Goal: Check status: Check status

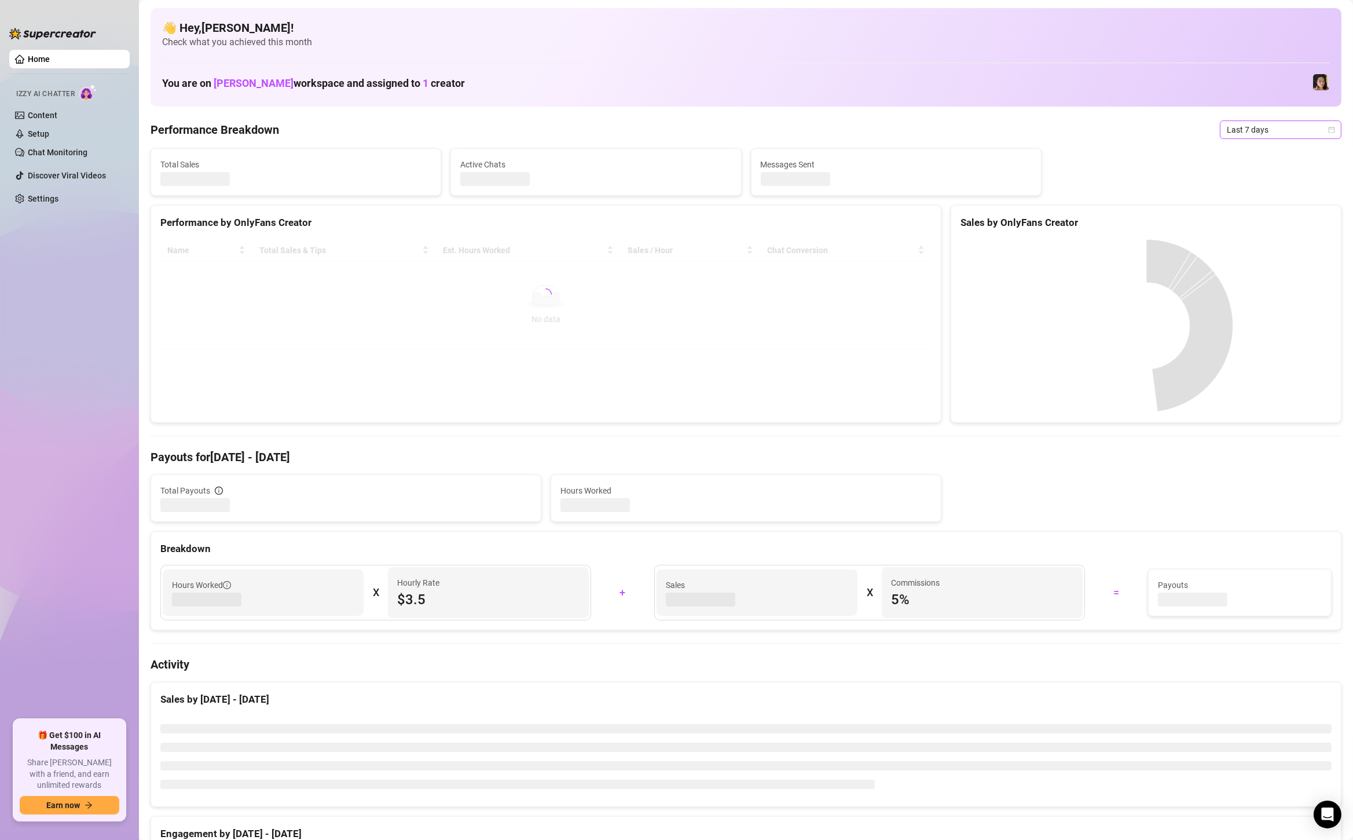
click at [1297, 126] on span "Last 7 days" at bounding box center [1281, 129] width 108 height 17
click at [1276, 224] on div "Custom date" at bounding box center [1281, 227] width 103 height 13
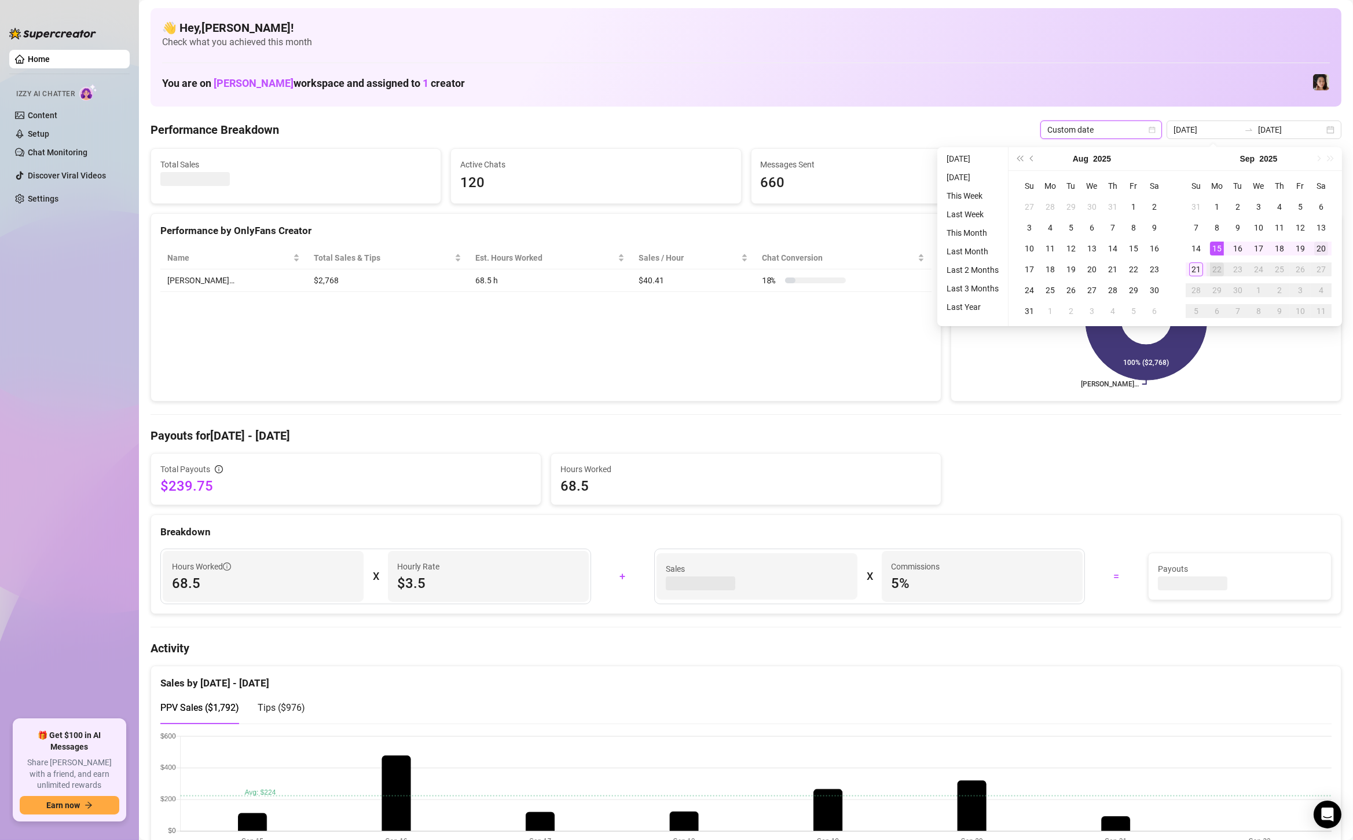
type input "[DATE]"
click at [1324, 246] on div "20" at bounding box center [1322, 249] width 14 height 14
type input "[DATE]"
click at [1197, 269] on div "21" at bounding box center [1197, 269] width 14 height 14
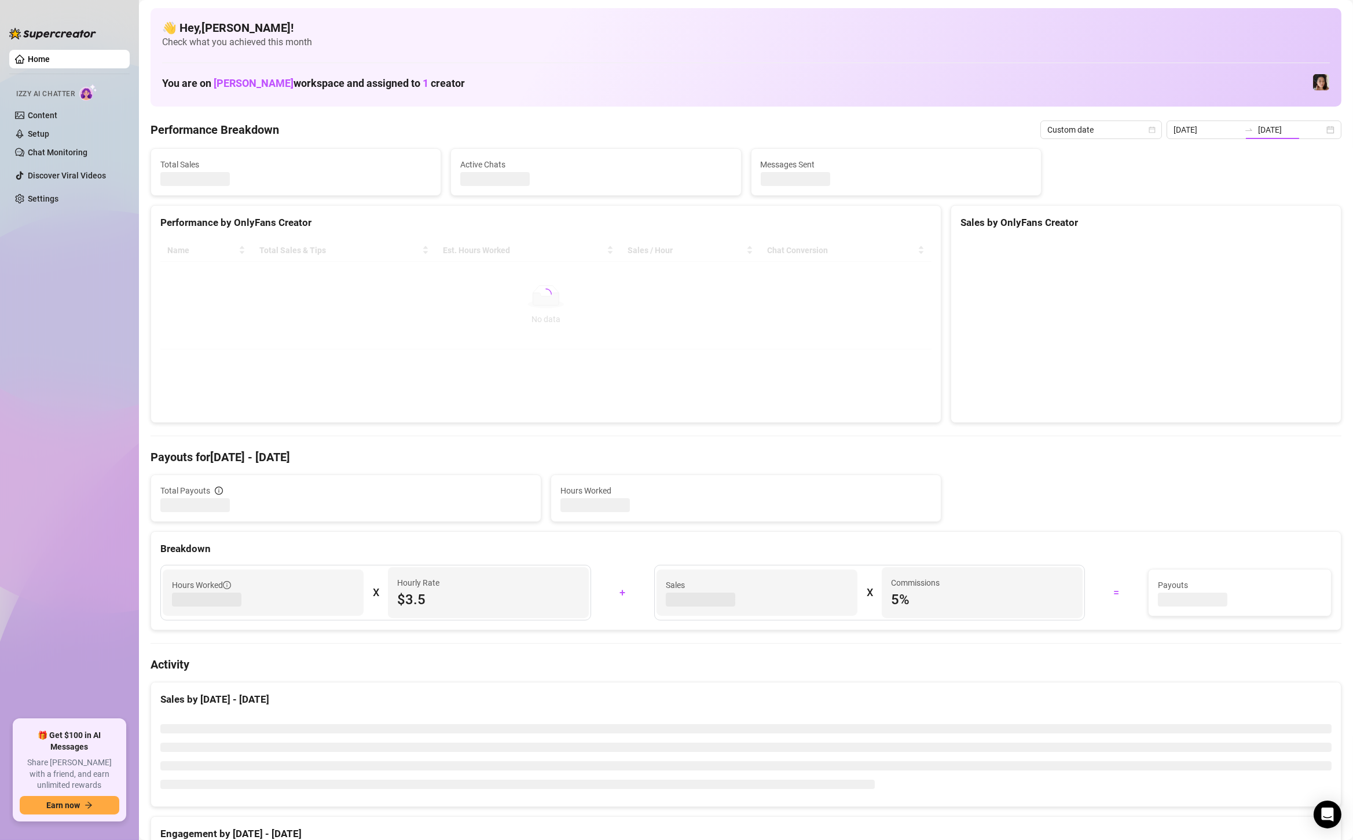
type input "[DATE]"
